Goal: Navigation & Orientation: Find specific page/section

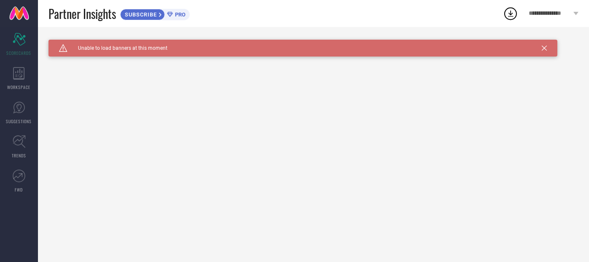
click at [545, 50] on icon at bounding box center [544, 48] width 5 height 5
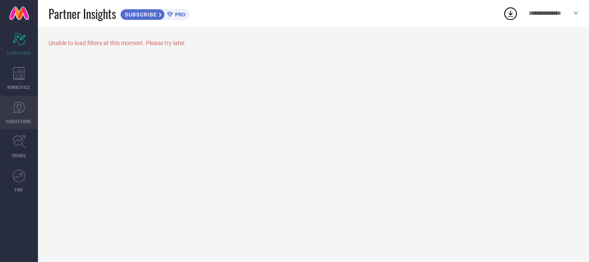
click at [16, 116] on link "SUGGESTIONS" at bounding box center [19, 113] width 38 height 34
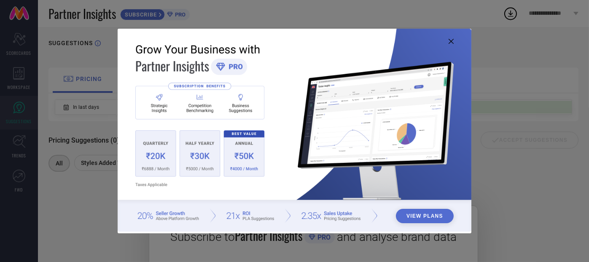
click at [22, 76] on div "View Plans" at bounding box center [294, 131] width 589 height 262
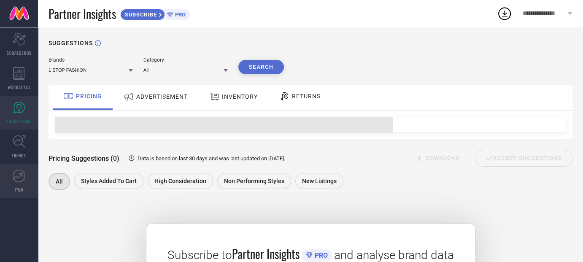
click at [17, 179] on icon at bounding box center [19, 176] width 13 height 13
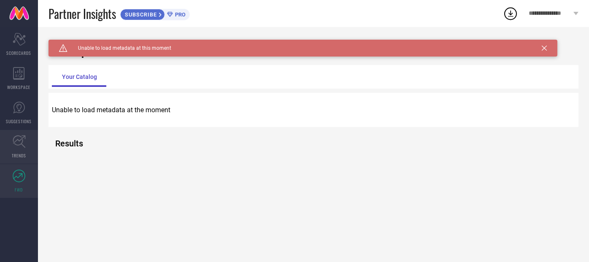
click at [19, 145] on icon at bounding box center [19, 141] width 13 height 13
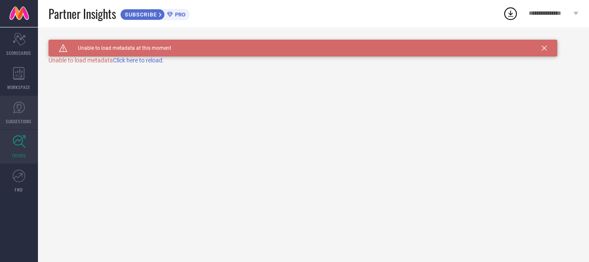
click at [17, 113] on icon at bounding box center [19, 107] width 13 height 13
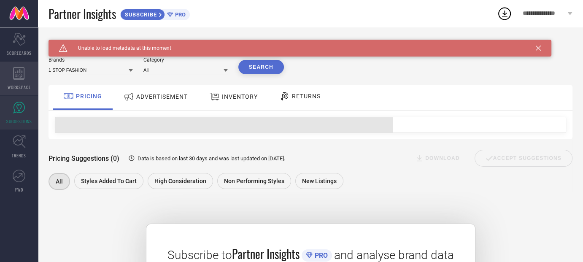
click at [17, 80] on div "WORKSPACE" at bounding box center [19, 79] width 38 height 34
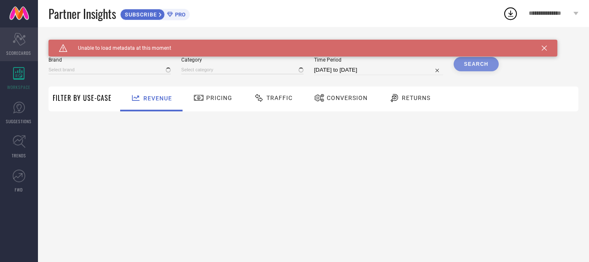
click at [24, 38] on icon "Scorecard" at bounding box center [19, 39] width 13 height 13
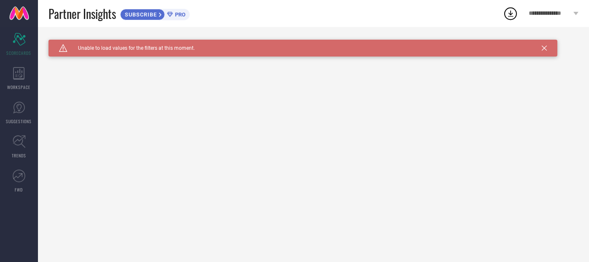
click at [576, 12] on icon at bounding box center [576, 13] width 5 height 3
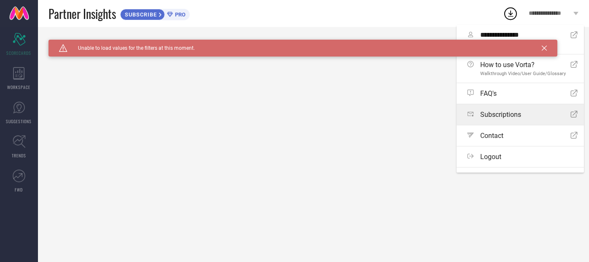
click at [501, 115] on span "Subscriptions" at bounding box center [500, 115] width 41 height 8
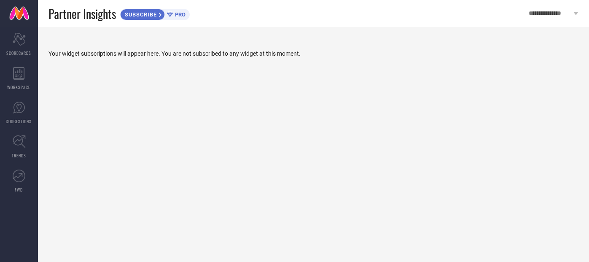
click at [573, 13] on div "**********" at bounding box center [553, 13] width 71 height 27
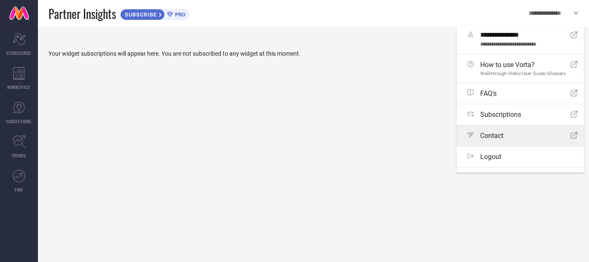
click at [499, 138] on span "Contact" at bounding box center [491, 136] width 23 height 8
